Goal: Task Accomplishment & Management: Manage account settings

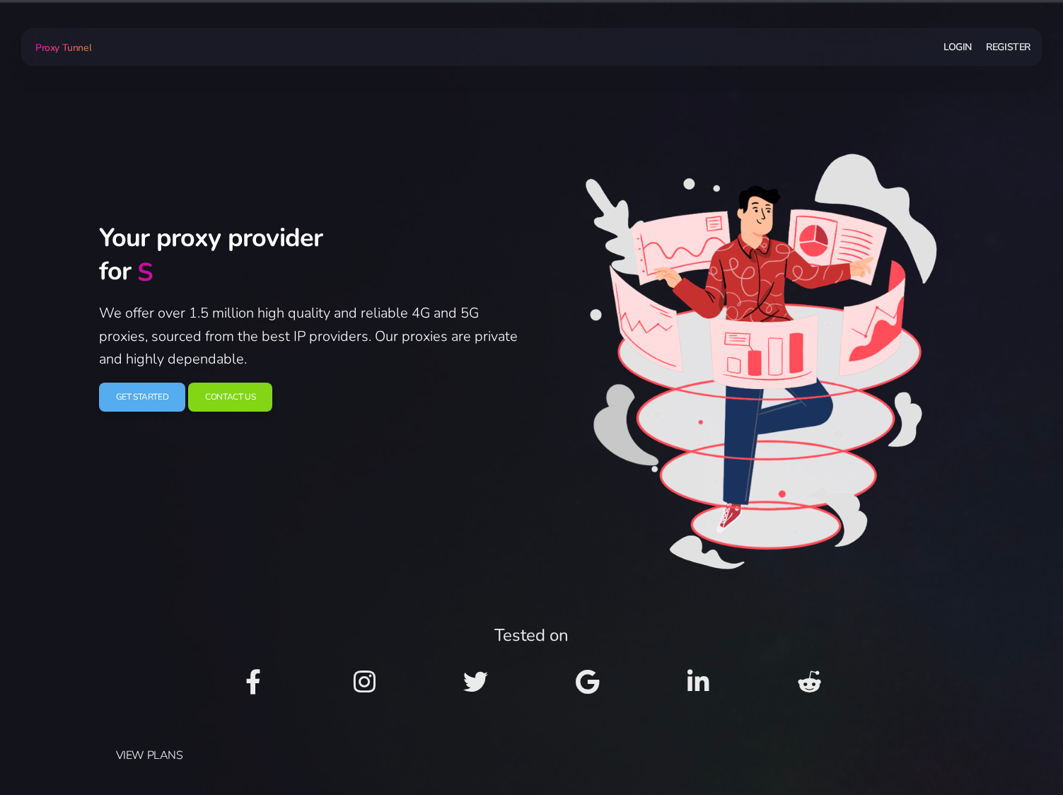
click at [959, 55] on link "Login" at bounding box center [957, 47] width 28 height 26
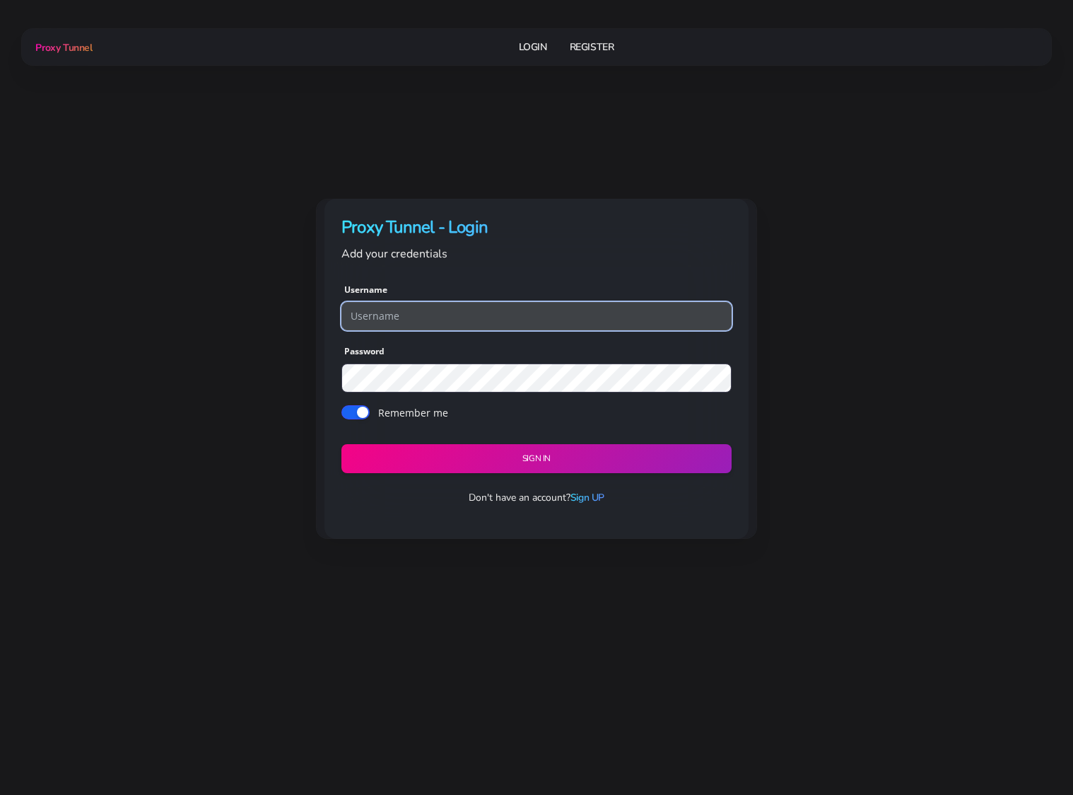
click at [600, 319] on input "text" at bounding box center [536, 316] width 390 height 28
type input "agg10"
